Goal: Navigation & Orientation: Find specific page/section

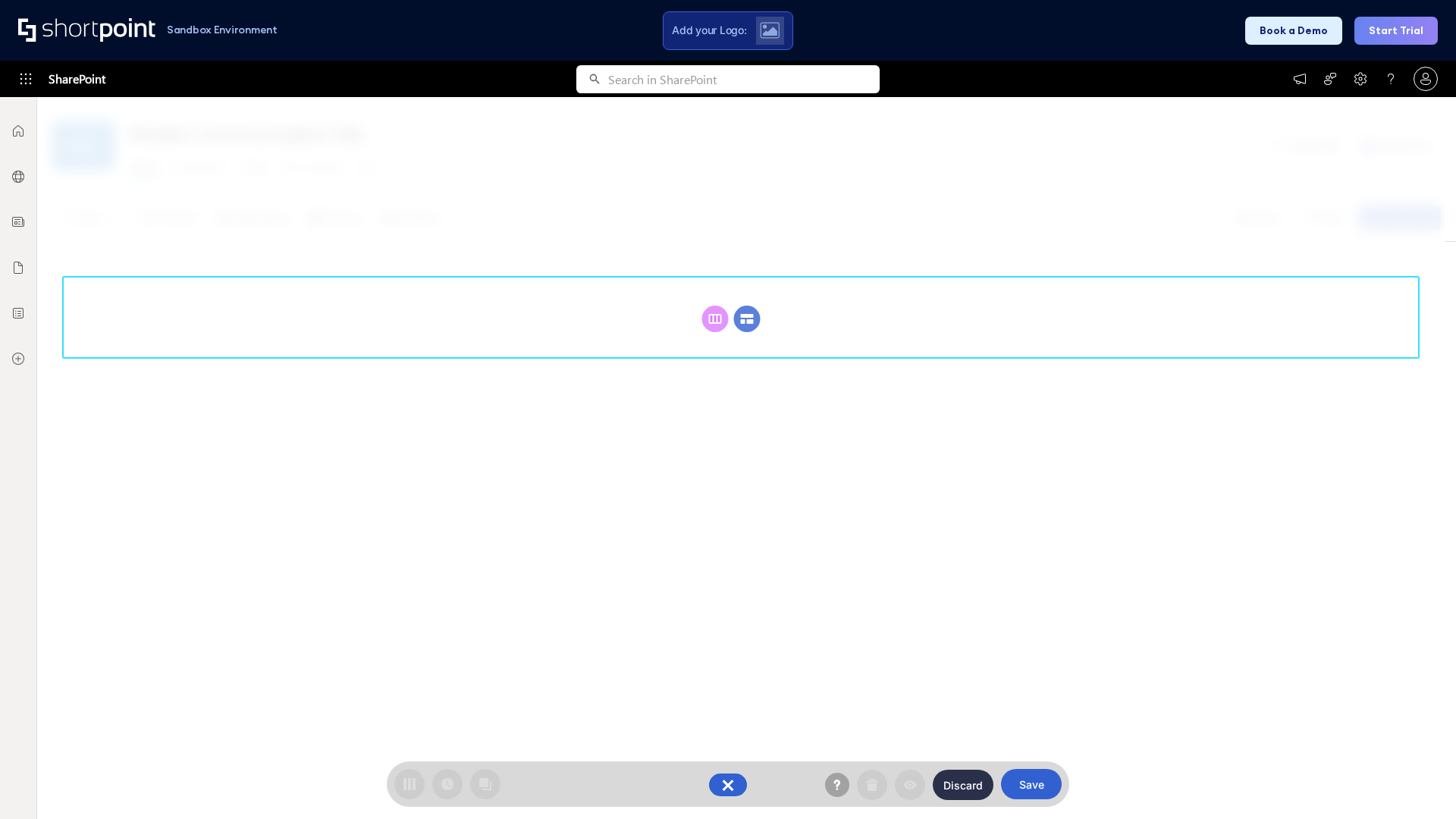
click at [747, 305] on circle at bounding box center [748, 319] width 27 height 27
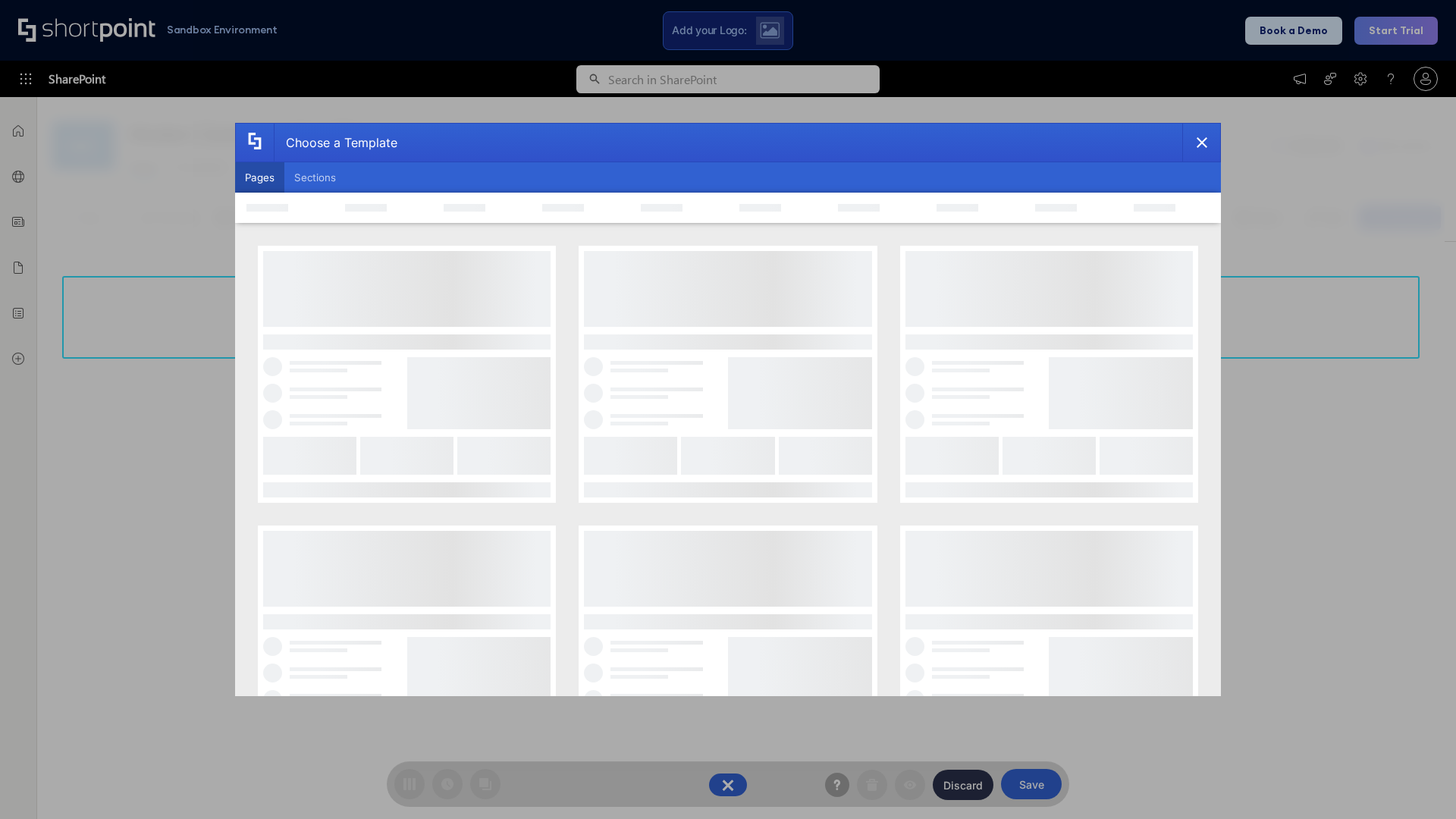
scroll to position [208, 0]
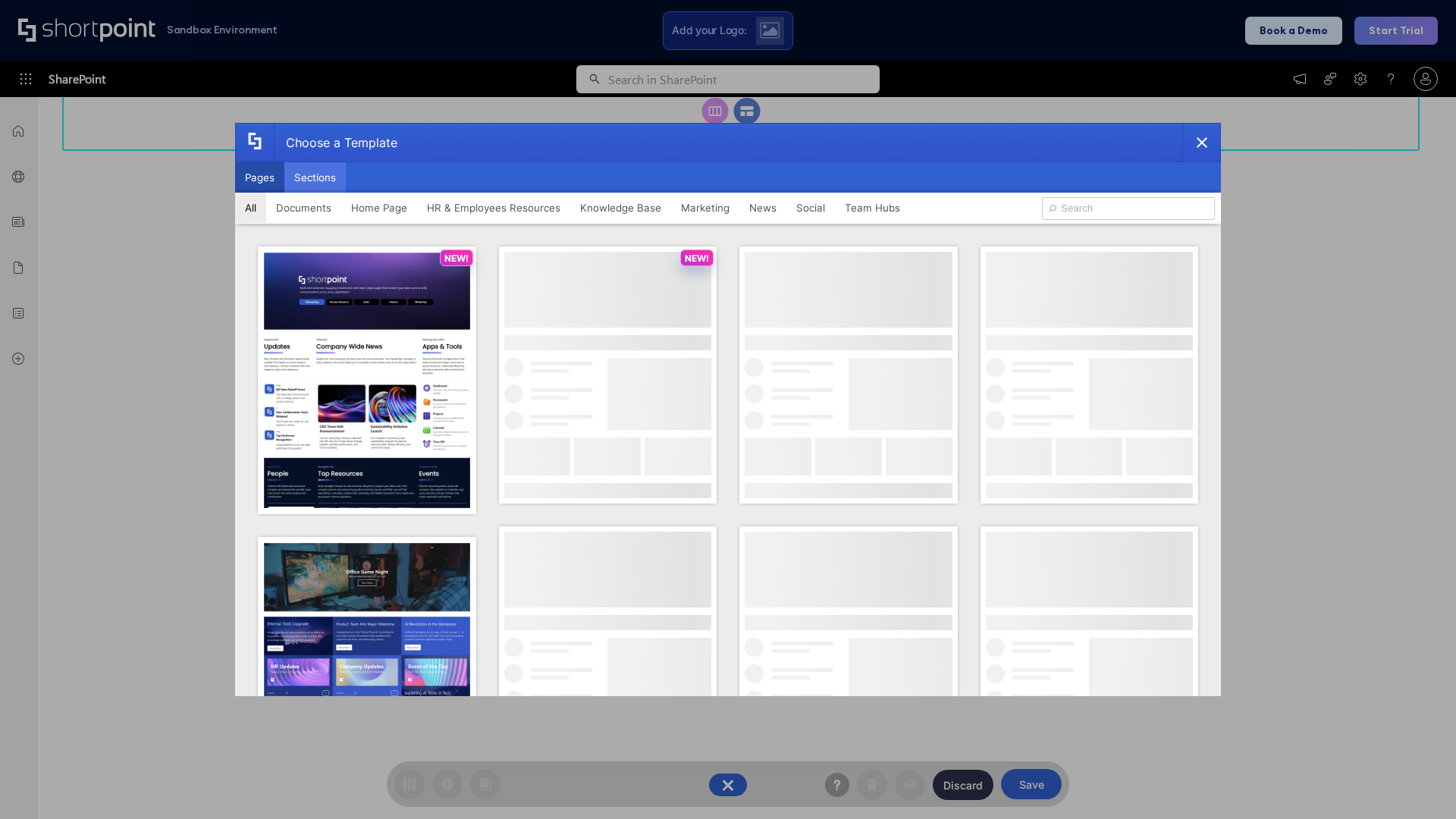
click at [315, 177] on button "Sections" at bounding box center [315, 177] width 61 height 31
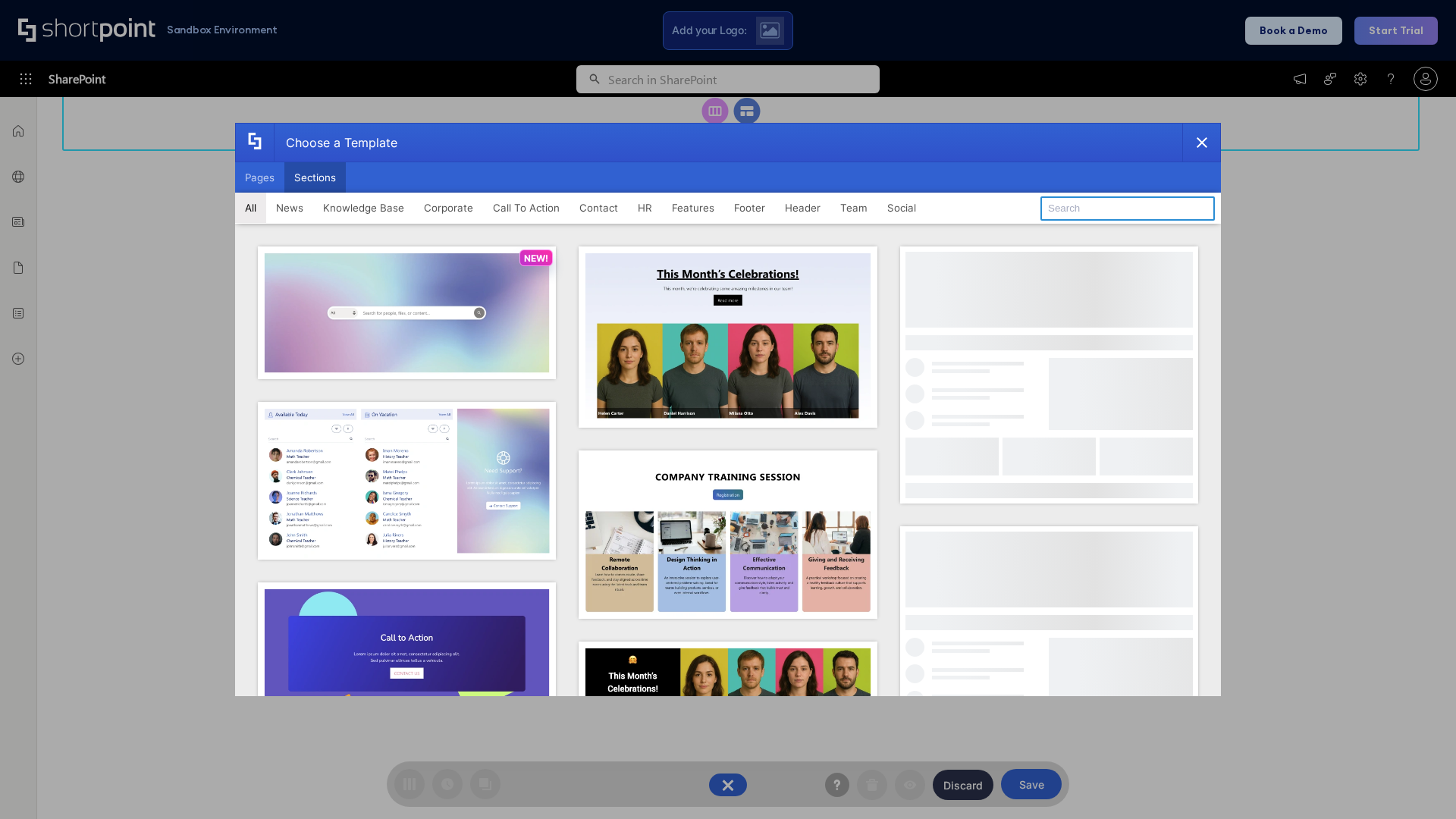
type input "Resources"
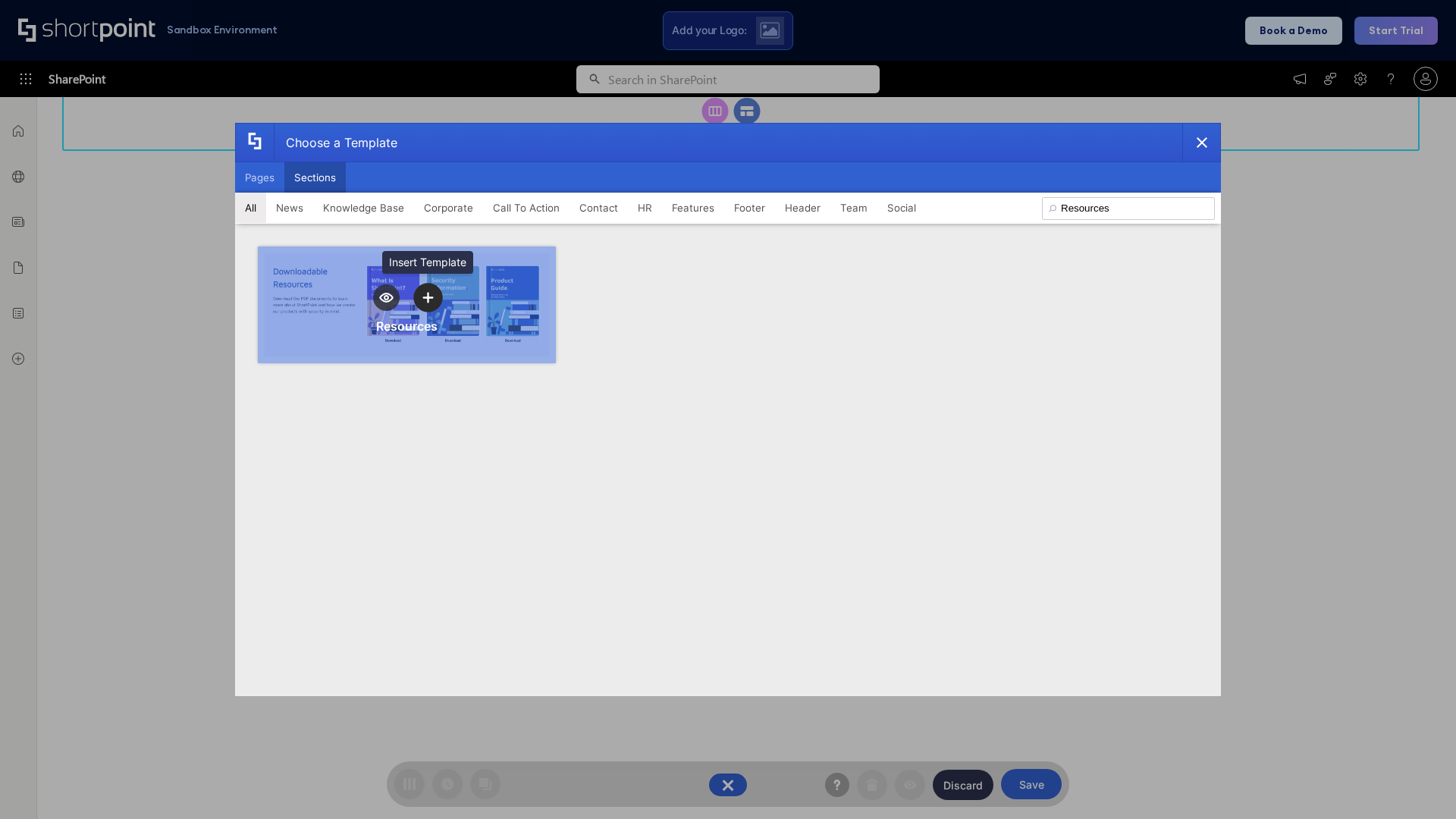
click at [428, 297] on icon "template selector" at bounding box center [428, 297] width 11 height 11
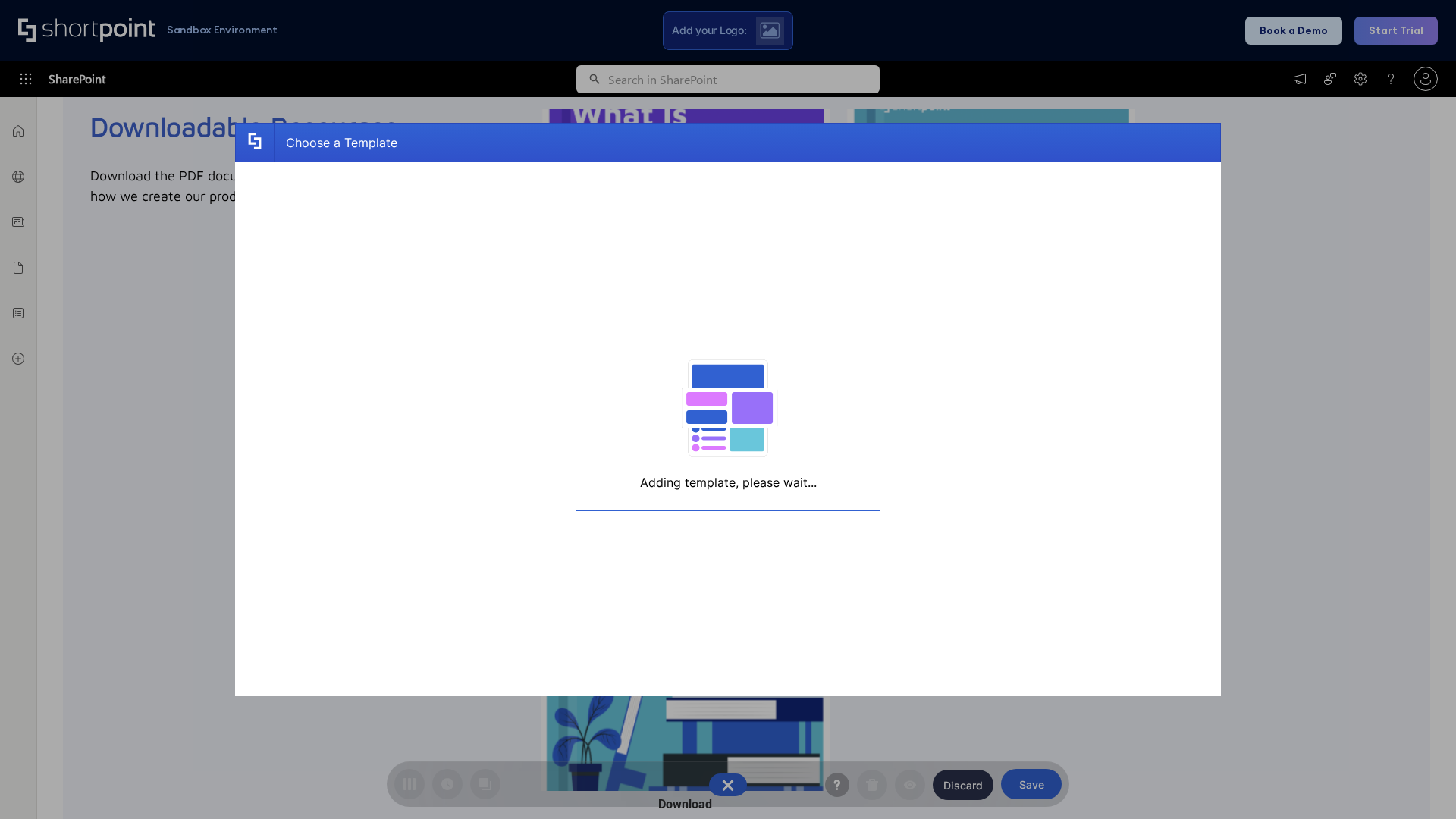
scroll to position [240, 0]
